Goal: Transaction & Acquisition: Purchase product/service

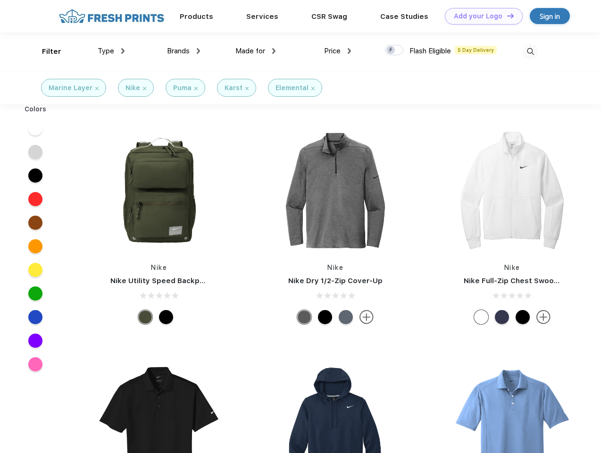
click at [480, 16] on link "Add your Logo Design Tool" at bounding box center [484, 16] width 78 height 17
click at [0, 0] on div "Design Tool" at bounding box center [0, 0] width 0 height 0
click at [506, 16] on link "Add your Logo Design Tool" at bounding box center [484, 16] width 78 height 17
click at [45, 51] on div "Filter" at bounding box center [51, 51] width 19 height 11
click at [111, 51] on span "Type" at bounding box center [106, 51] width 17 height 8
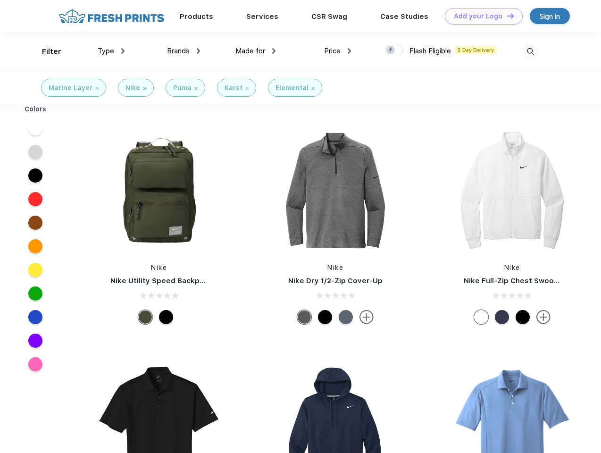
click at [183, 51] on span "Brands" at bounding box center [178, 51] width 23 height 8
click at [256, 51] on span "Made for" at bounding box center [250, 51] width 30 height 8
click at [338, 51] on span "Price" at bounding box center [332, 51] width 17 height 8
click at [394, 50] on div at bounding box center [394, 50] width 18 height 10
click at [391, 50] on input "checkbox" at bounding box center [388, 47] width 6 height 6
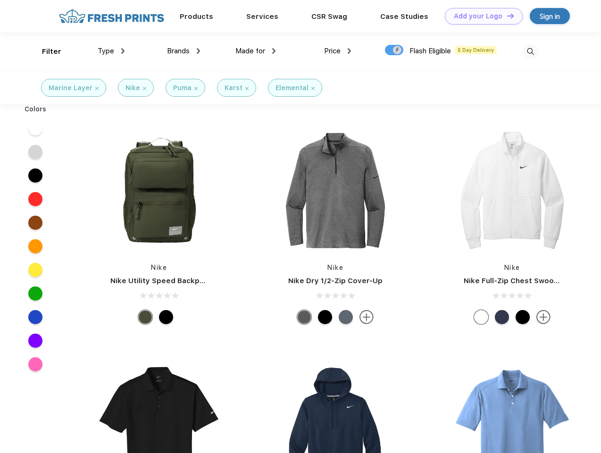
click at [530, 51] on img at bounding box center [531, 52] width 16 height 16
